Goal: Information Seeking & Learning: Learn about a topic

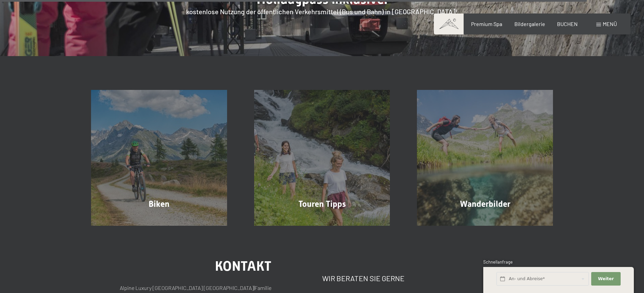
scroll to position [2533, 0]
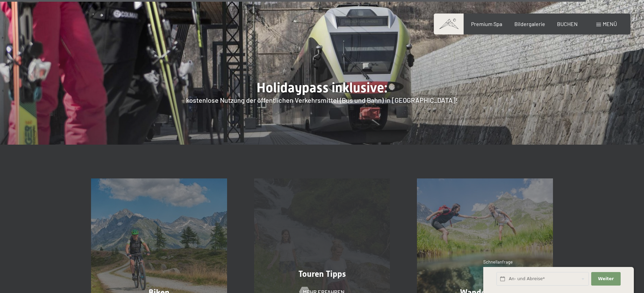
click at [324, 269] on span "Touren Tipps" at bounding box center [321, 274] width 47 height 10
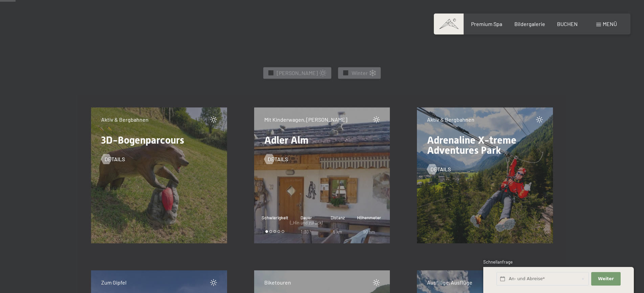
scroll to position [297, 0]
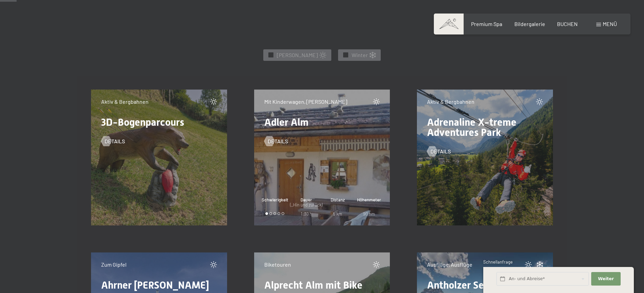
click at [285, 125] on span "Adler Alm" at bounding box center [286, 122] width 44 height 12
click at [277, 140] on span "Details" at bounding box center [284, 141] width 20 height 7
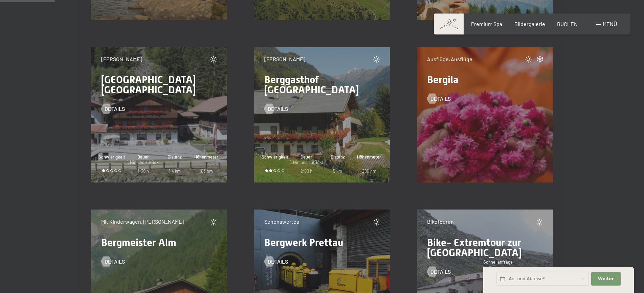
scroll to position [1001, 0]
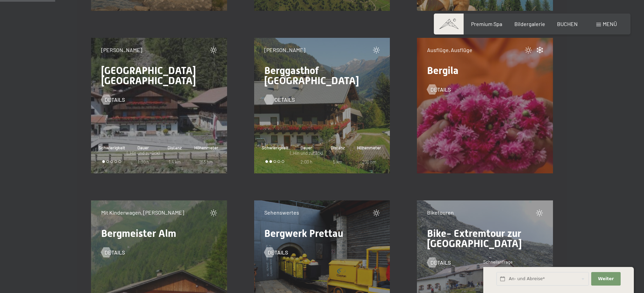
click at [285, 96] on span "Details" at bounding box center [284, 99] width 20 height 7
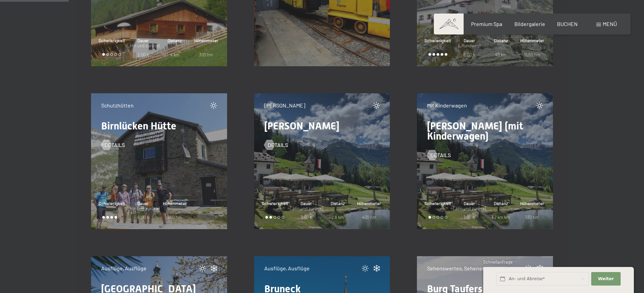
scroll to position [1281, 0]
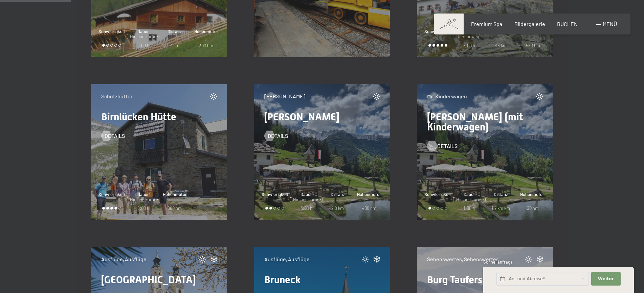
click at [449, 146] on span "Details" at bounding box center [447, 145] width 20 height 7
